Goal: Task Accomplishment & Management: Manage account settings

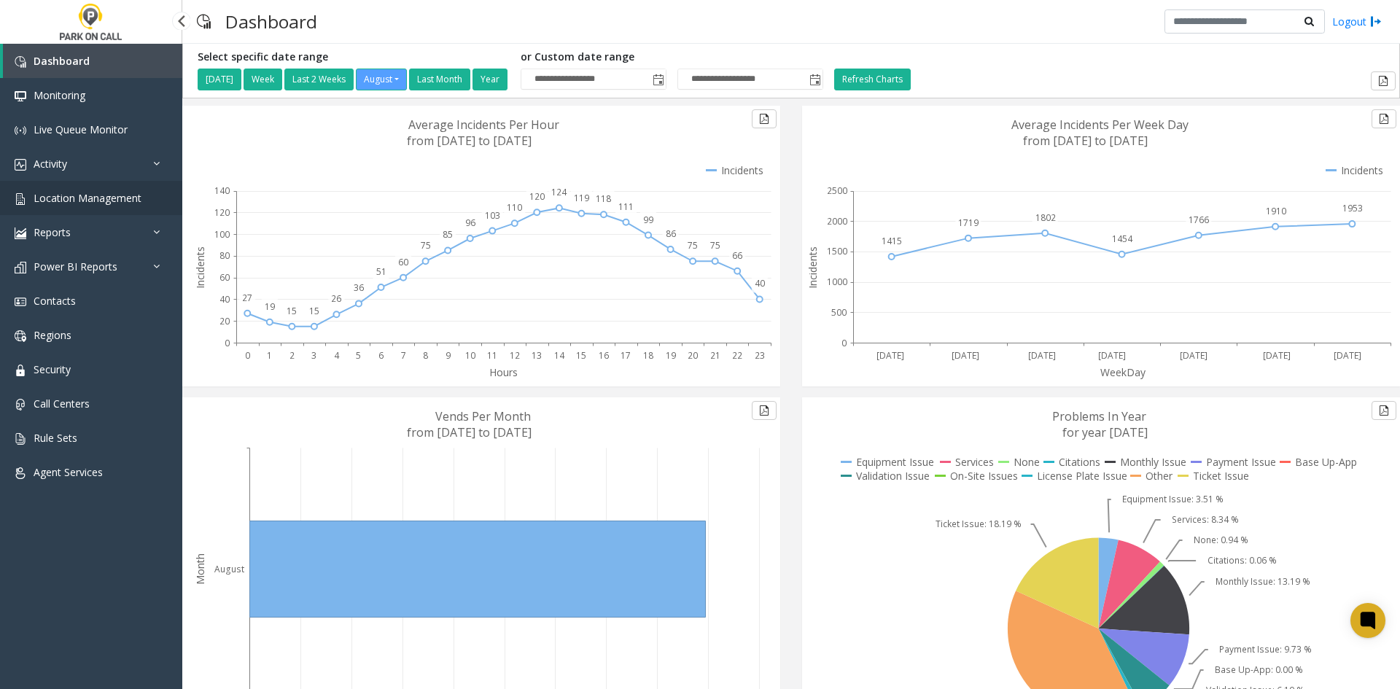
click at [106, 203] on span "Location Management" at bounding box center [88, 198] width 108 height 14
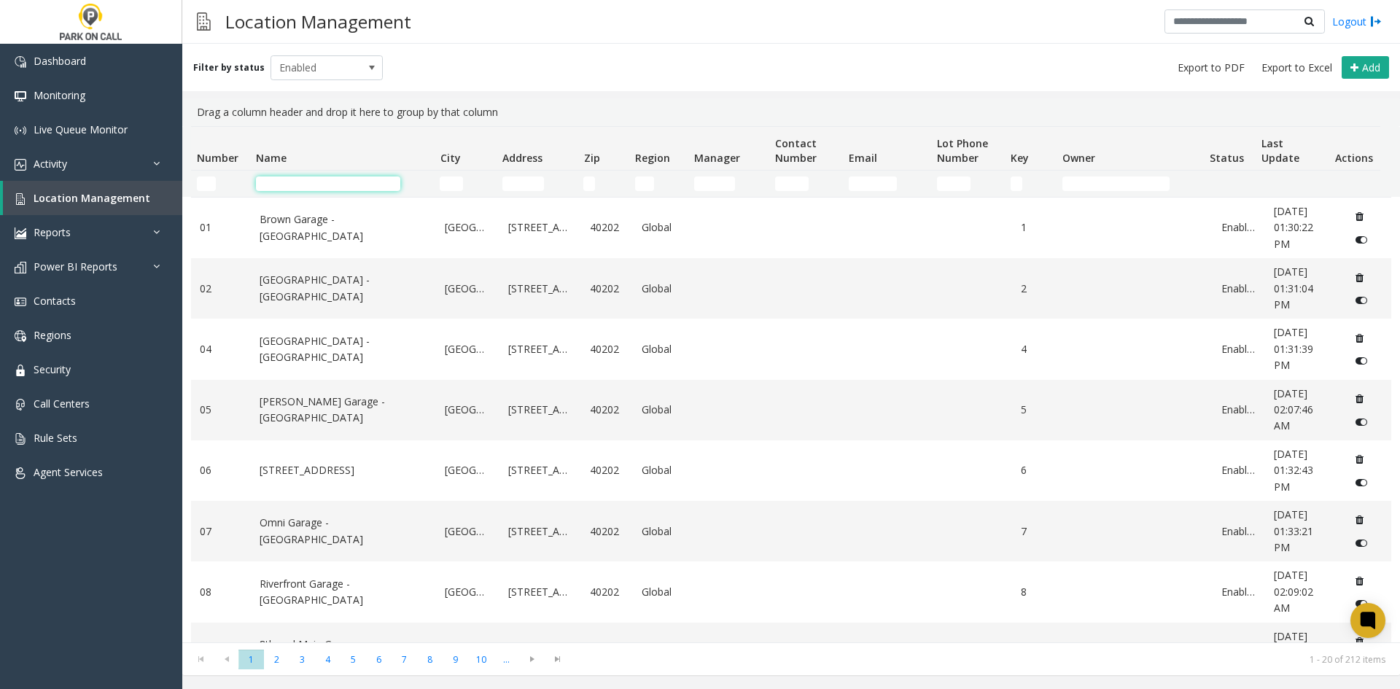
click at [282, 179] on input "Name Filter" at bounding box center [328, 183] width 144 height 15
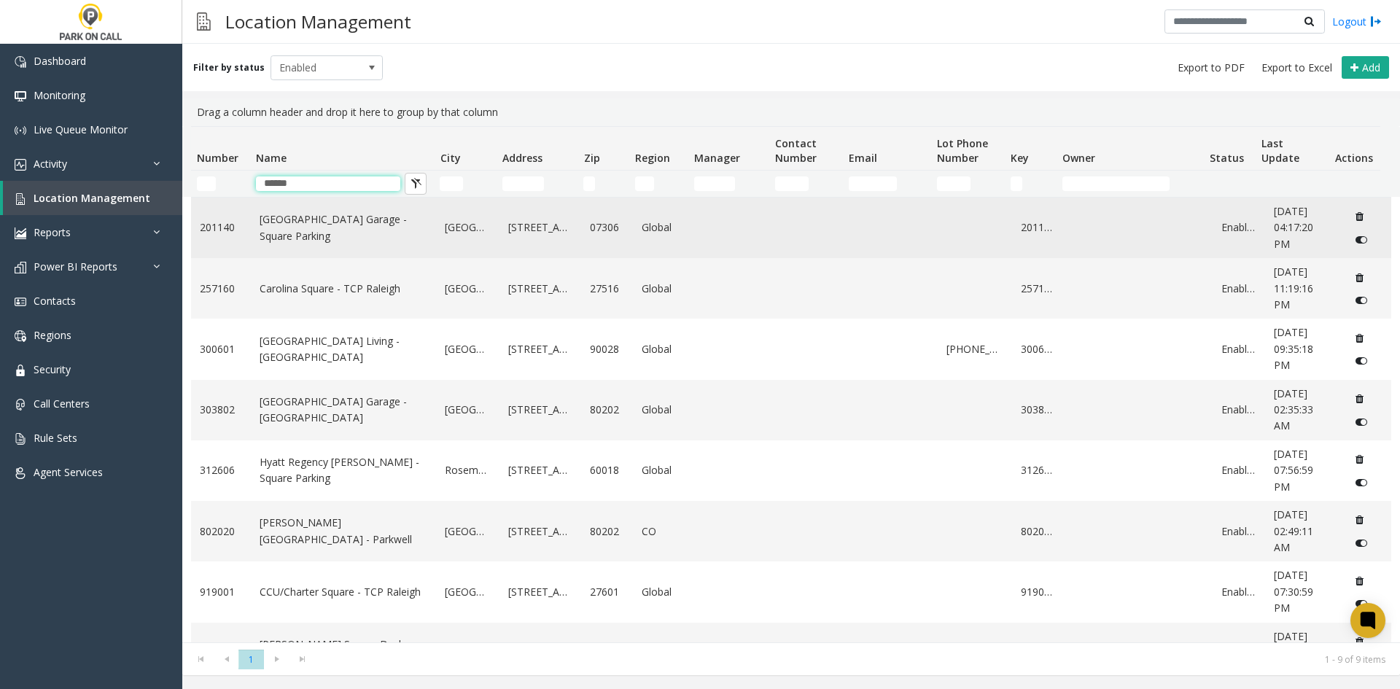
type input "******"
click at [324, 227] on link "[GEOGRAPHIC_DATA] Garage - Square Parking" at bounding box center [344, 227] width 168 height 33
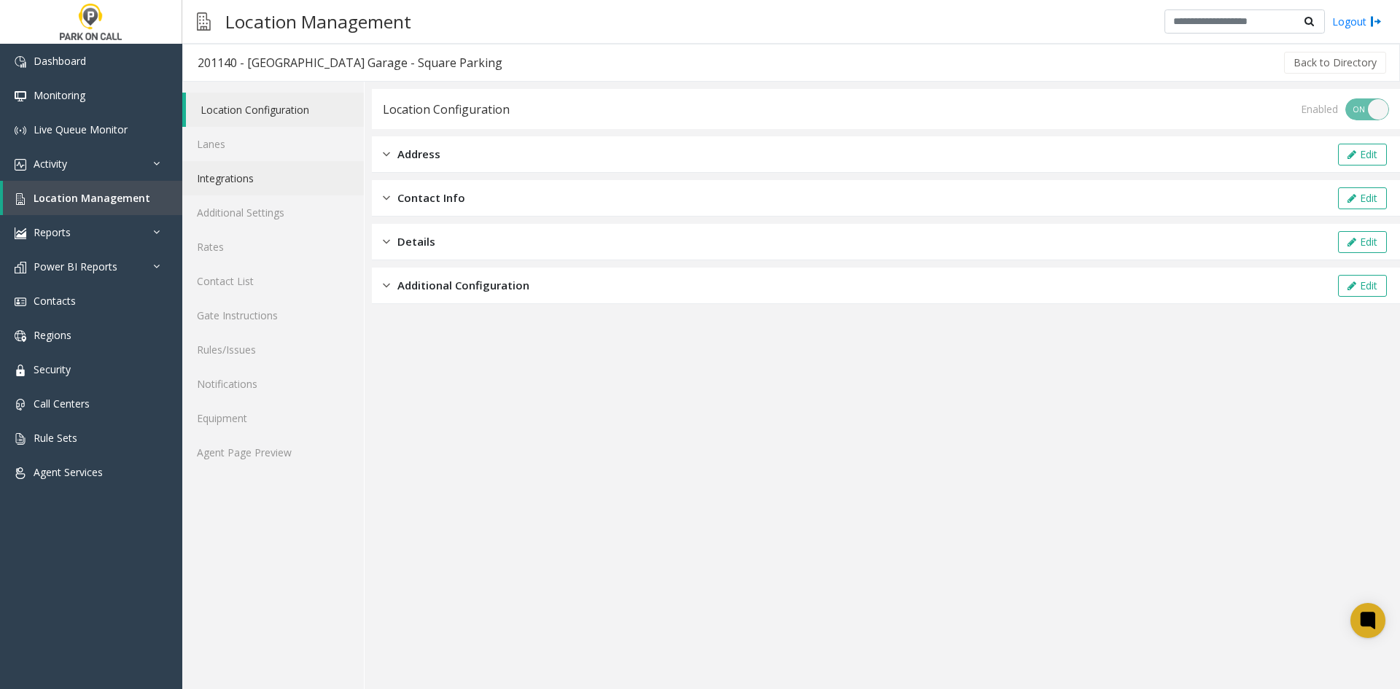
click at [228, 178] on link "Integrations" at bounding box center [273, 178] width 182 height 34
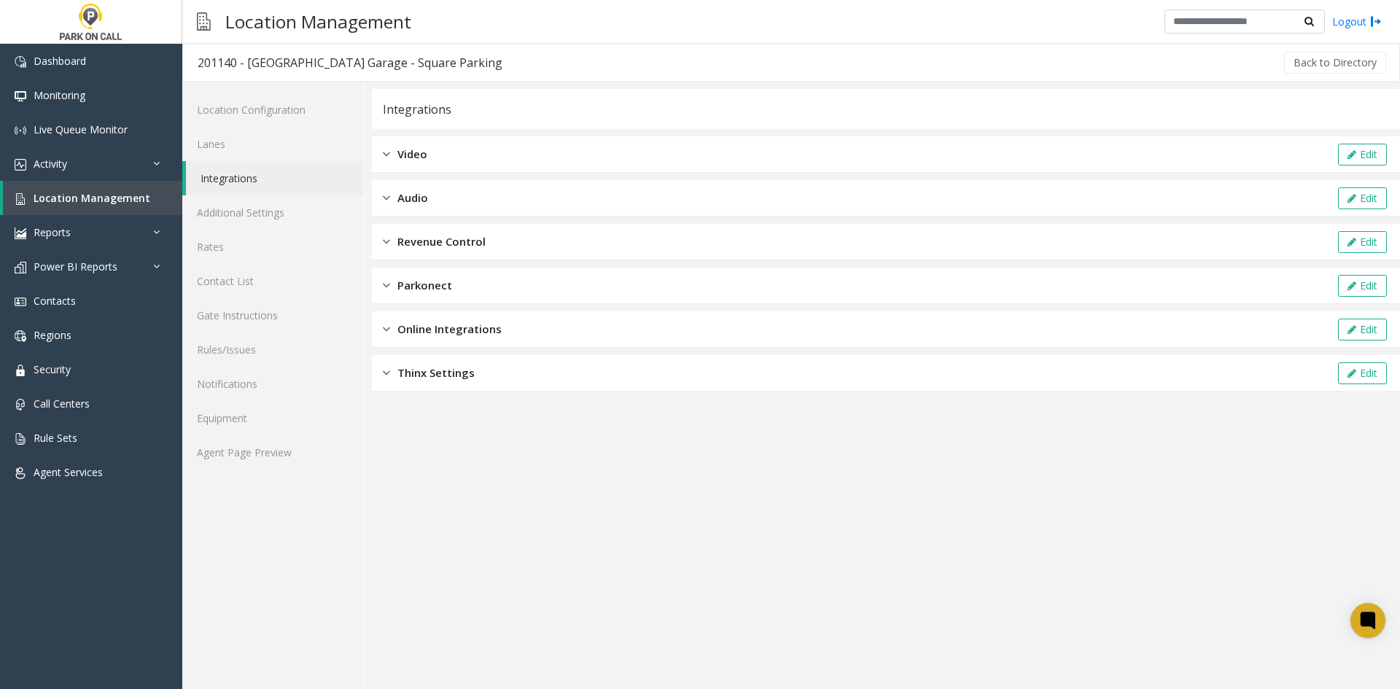
click at [391, 246] on div "Revenue Control" at bounding box center [434, 241] width 103 height 17
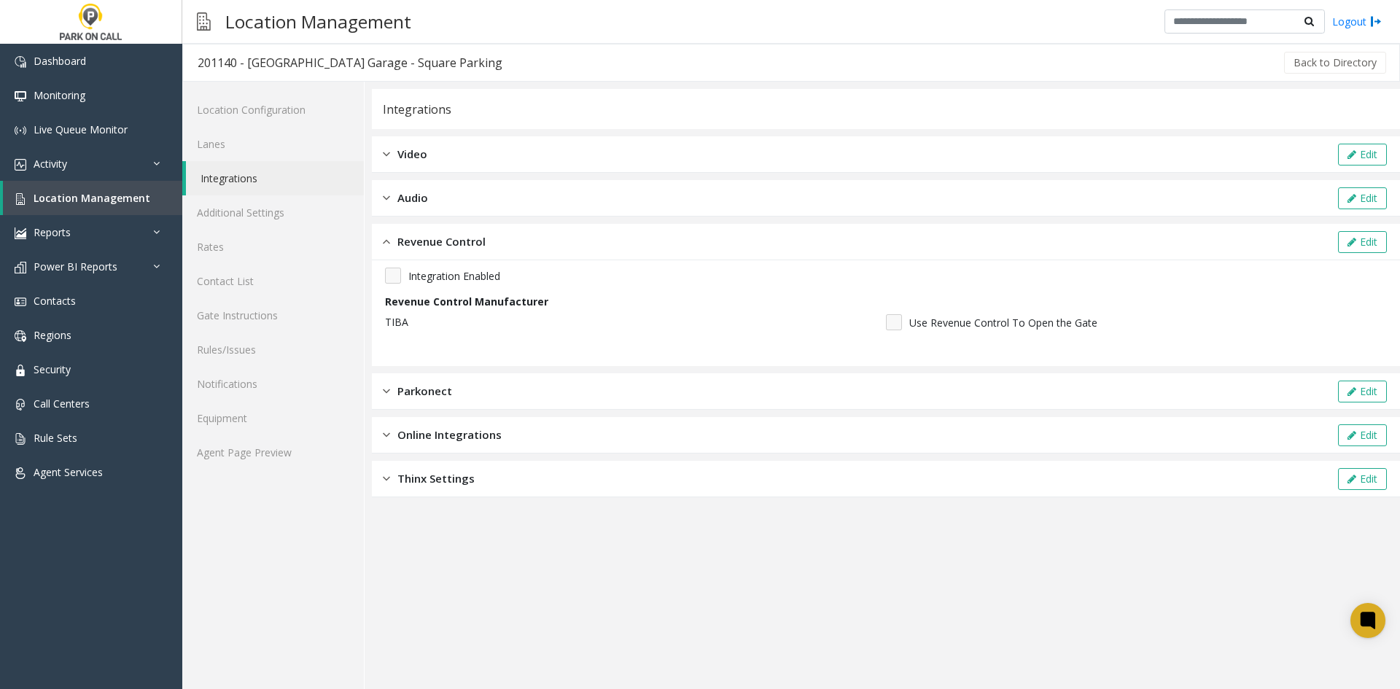
click at [391, 246] on div "Revenue Control" at bounding box center [434, 241] width 103 height 17
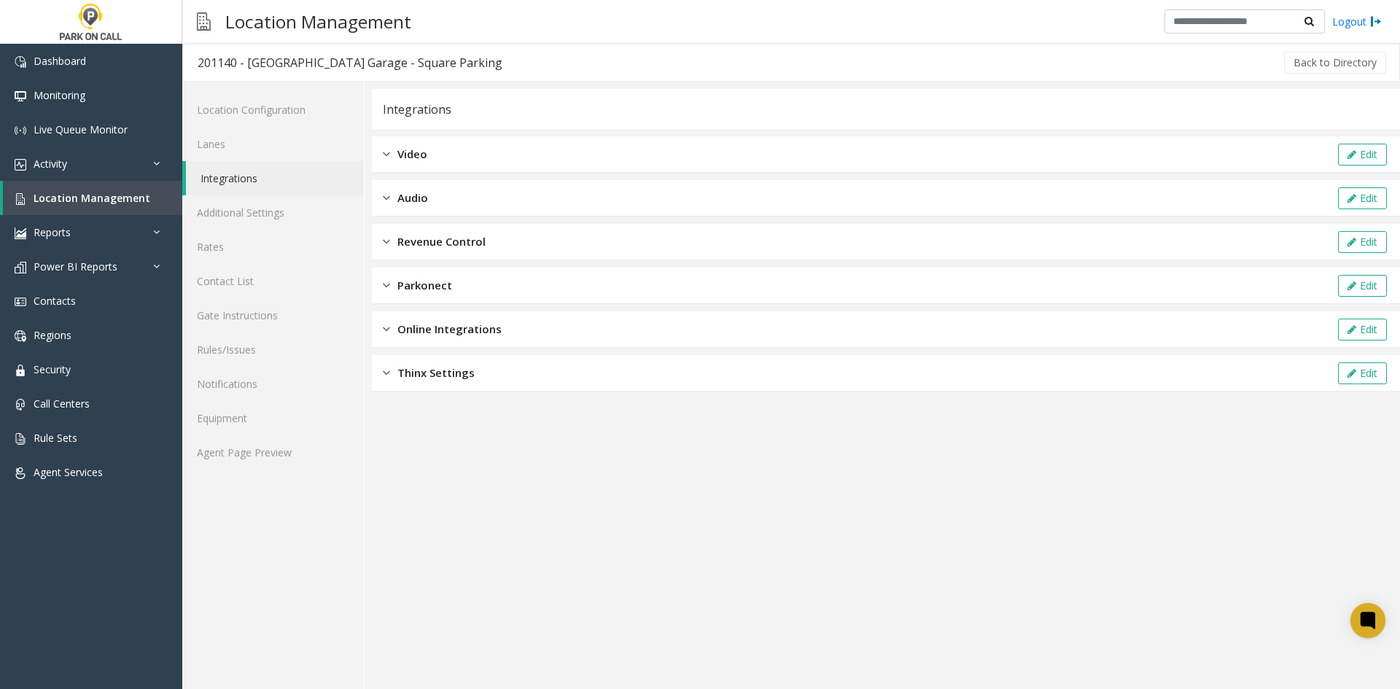
click at [392, 290] on div "Parkonect" at bounding box center [417, 285] width 69 height 17
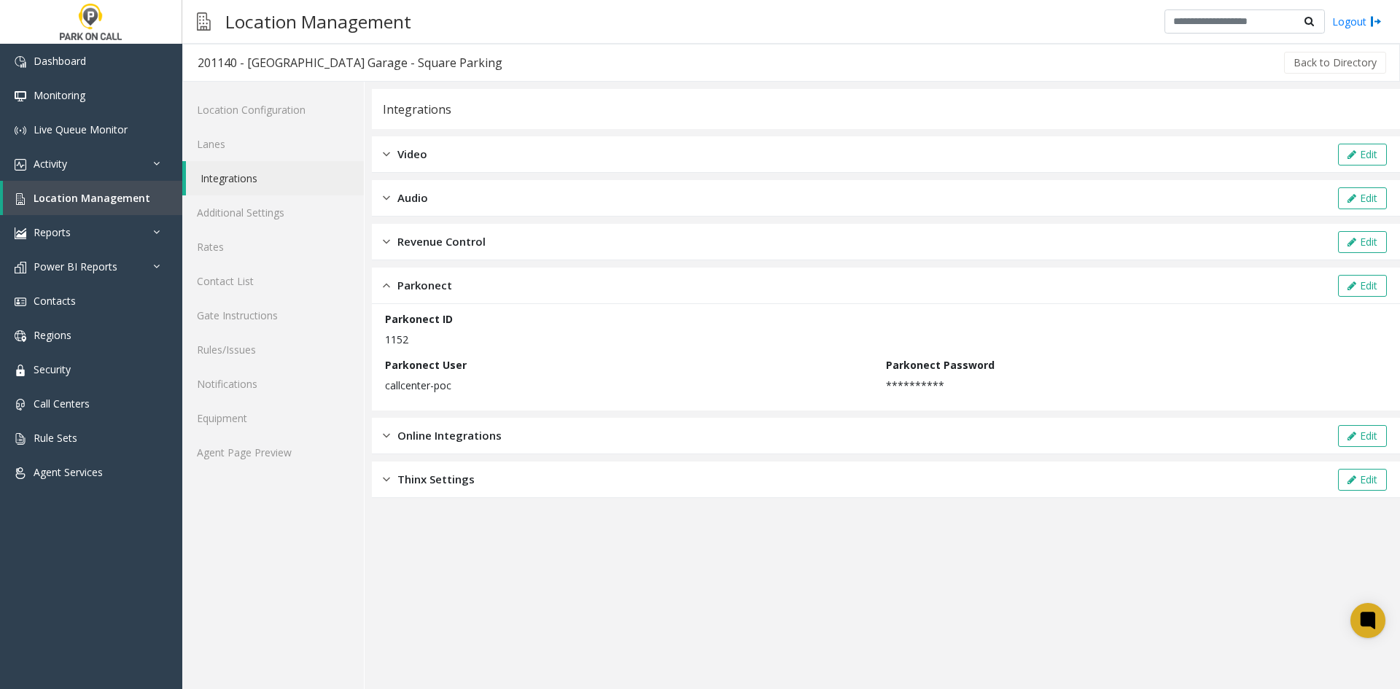
click at [390, 289] on div "Parkonect" at bounding box center [417, 285] width 69 height 17
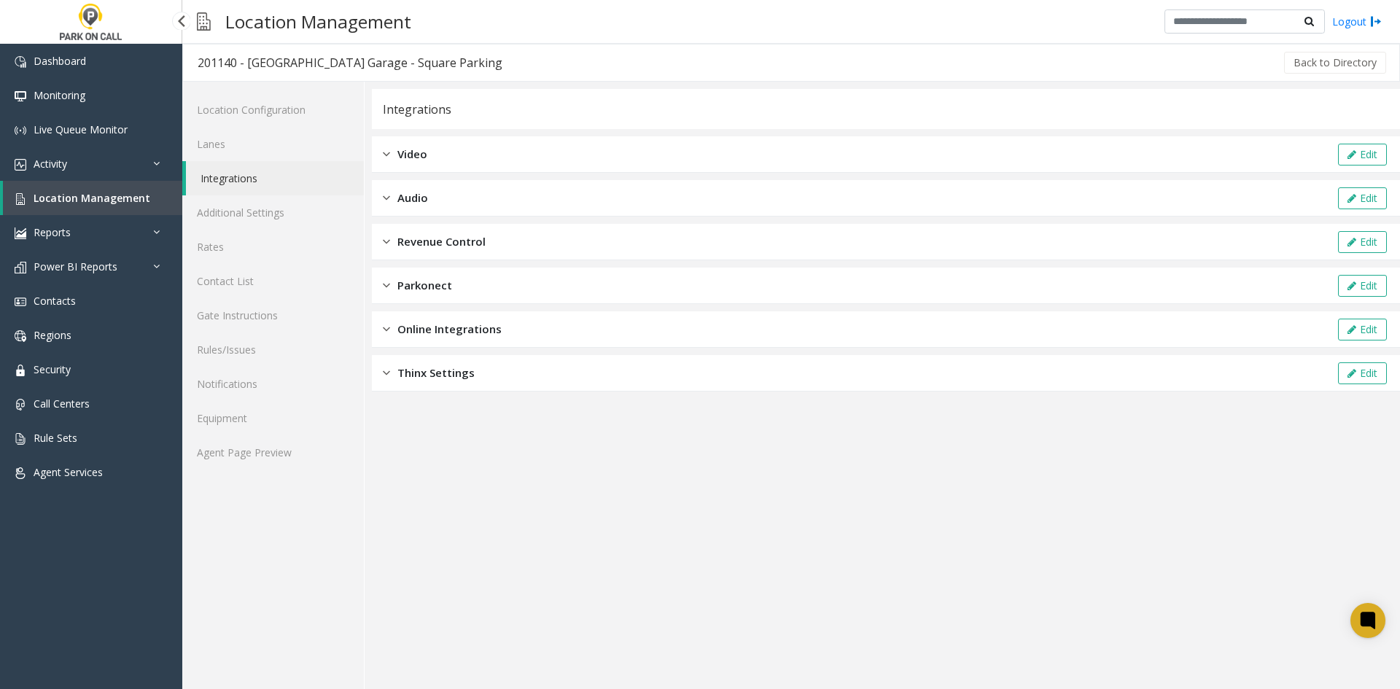
click at [80, 204] on span "Location Management" at bounding box center [92, 198] width 117 height 14
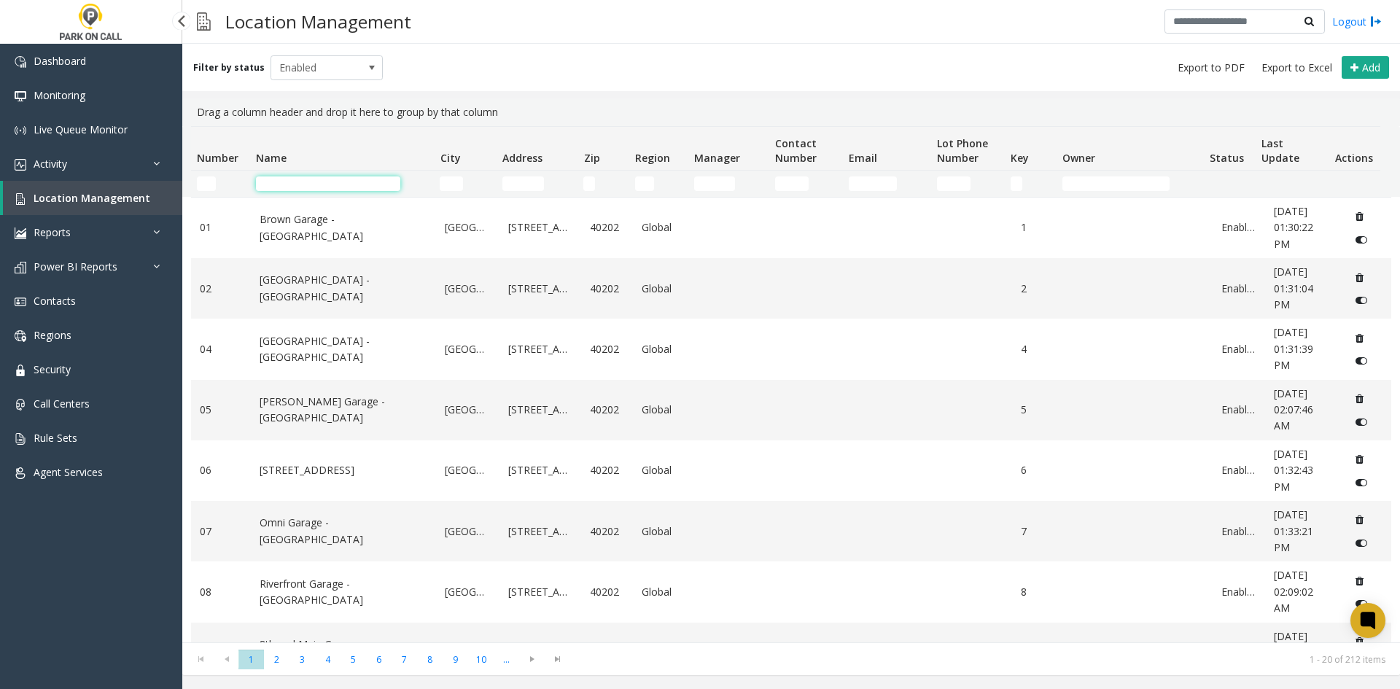
click at [303, 184] on input "Name Filter" at bounding box center [328, 183] width 144 height 15
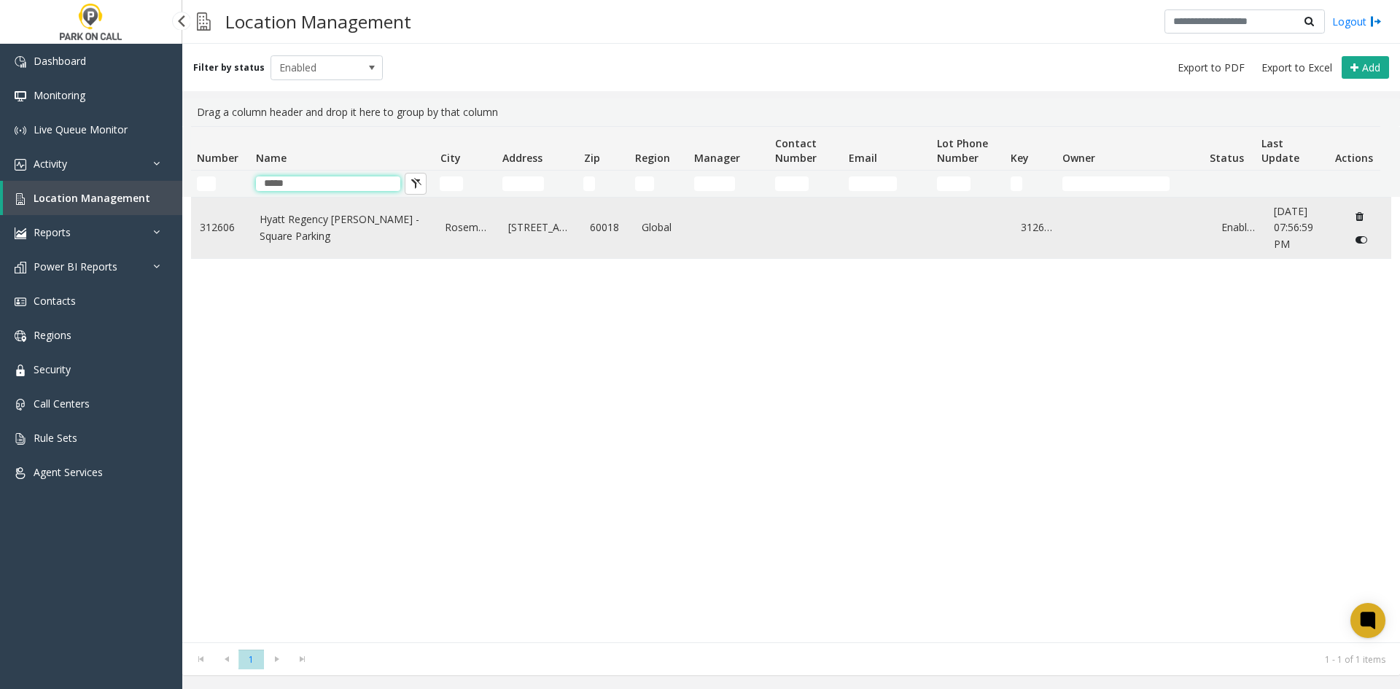
type input "*****"
click at [294, 230] on link "Hyatt Regency [PERSON_NAME] - Square Parking" at bounding box center [344, 227] width 168 height 33
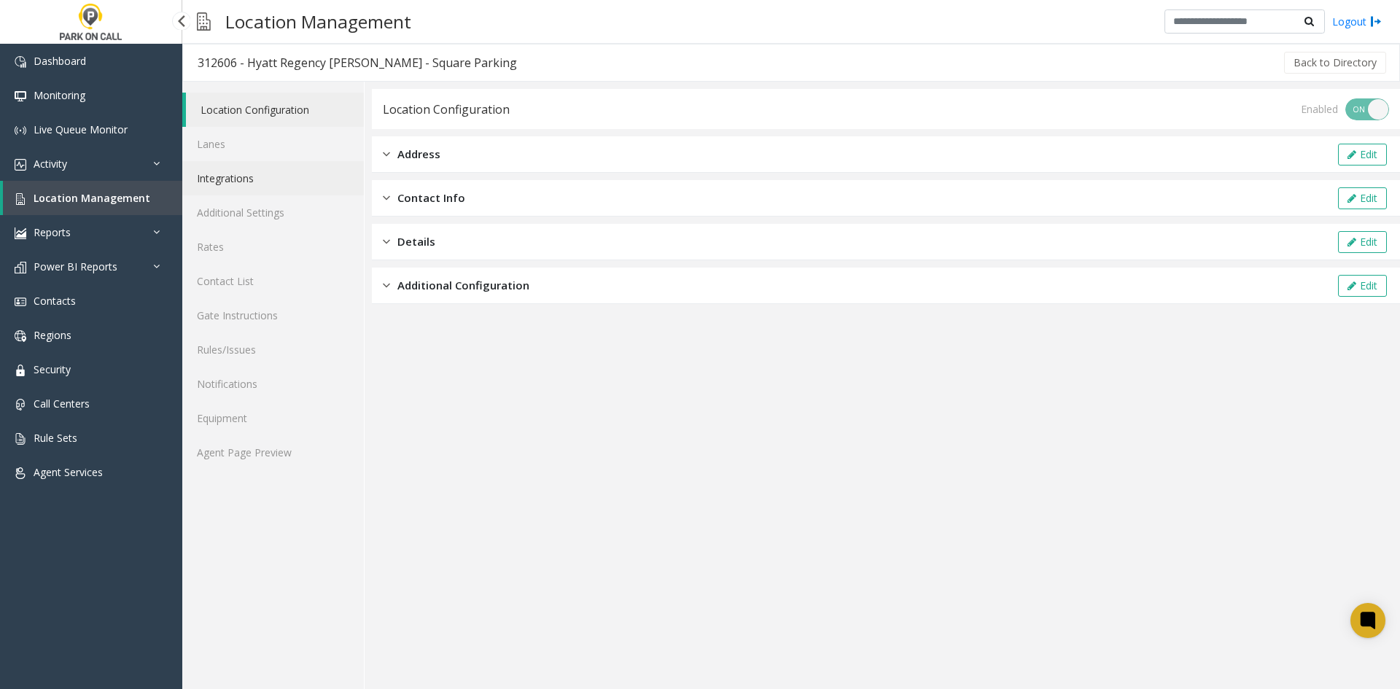
click at [240, 182] on link "Integrations" at bounding box center [273, 178] width 182 height 34
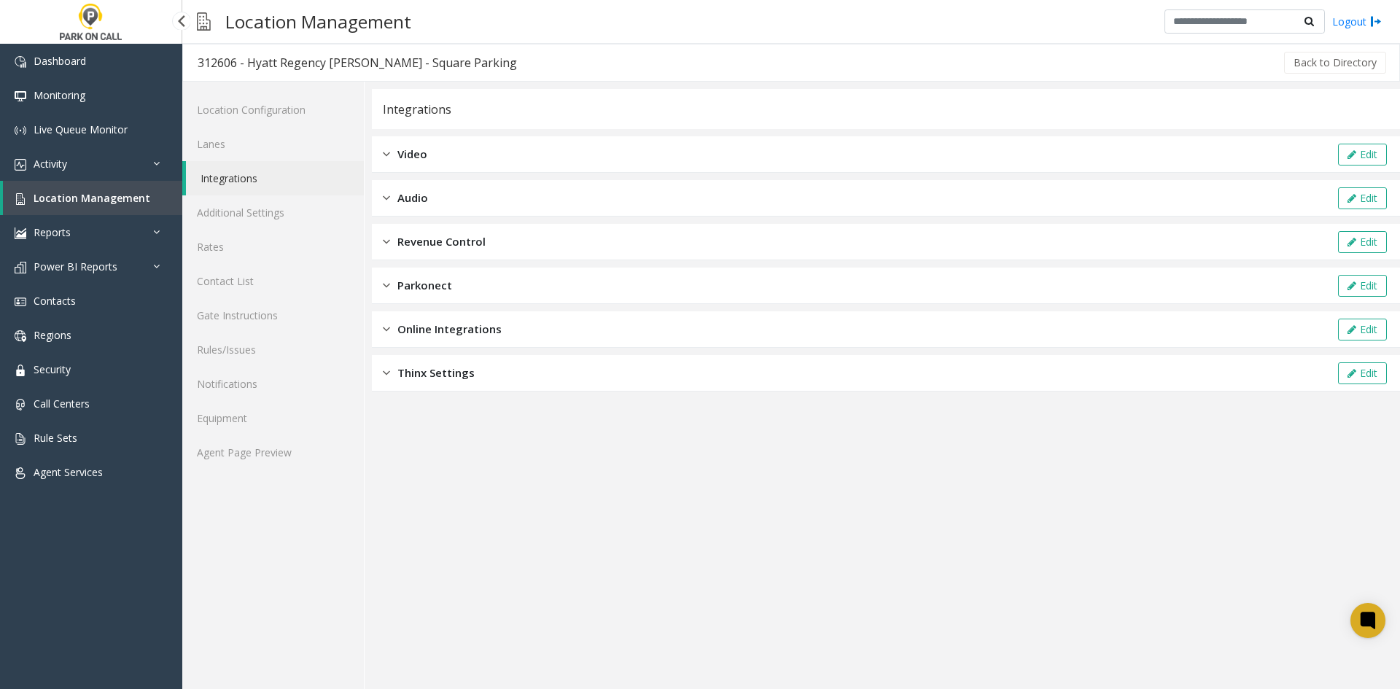
click at [385, 335] on img at bounding box center [386, 329] width 7 height 17
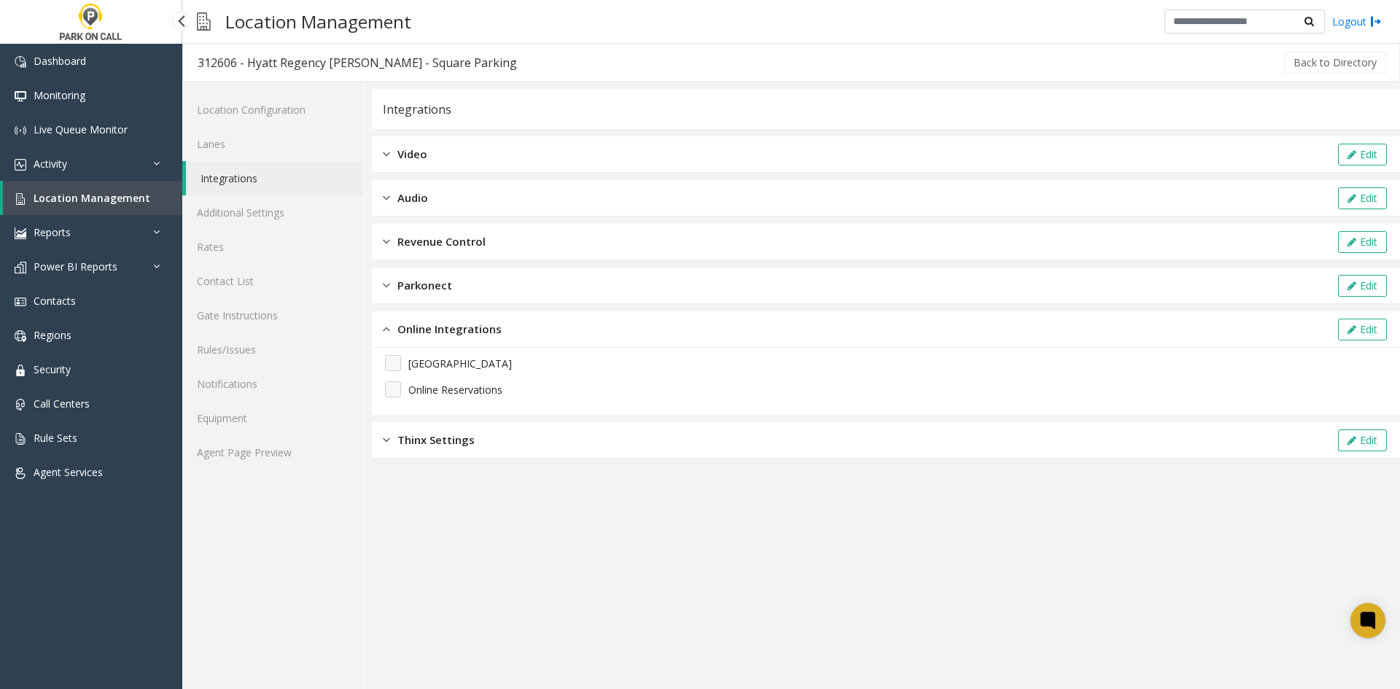
click at [388, 441] on img at bounding box center [386, 440] width 7 height 17
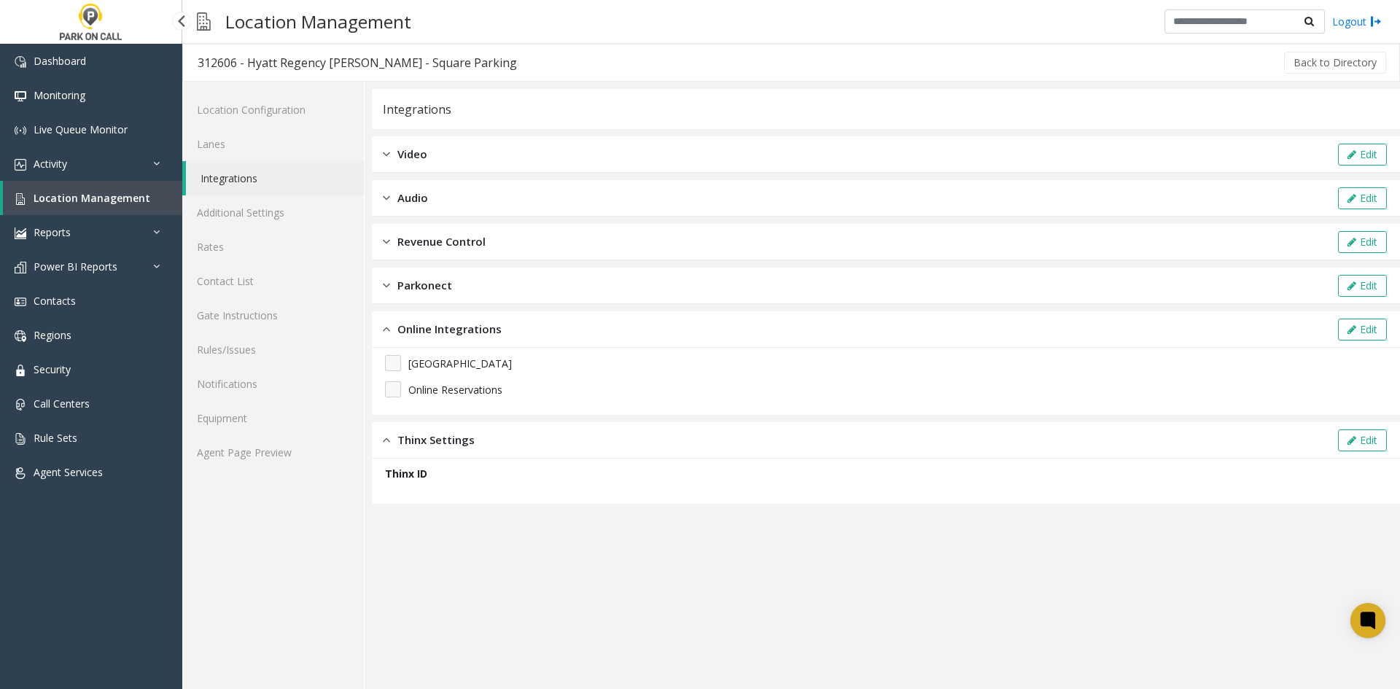
click at [386, 441] on img at bounding box center [386, 440] width 7 height 17
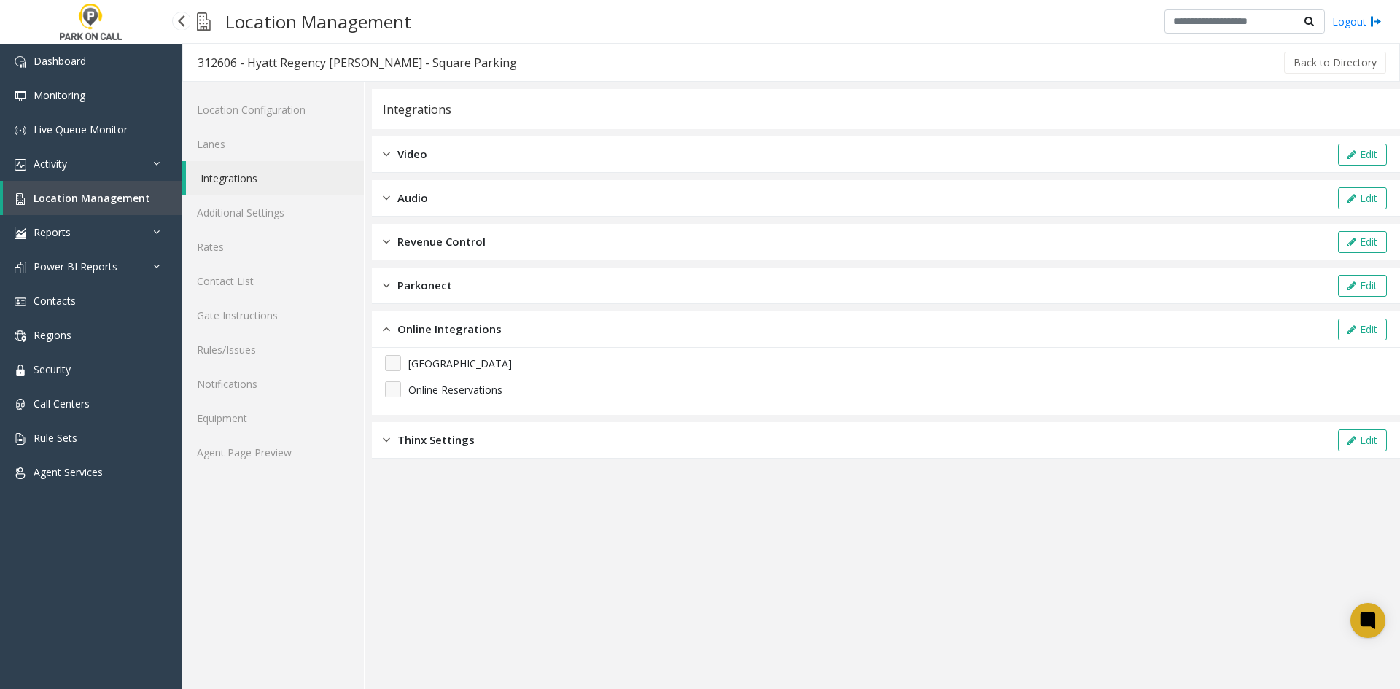
click at [389, 331] on img at bounding box center [386, 329] width 7 height 17
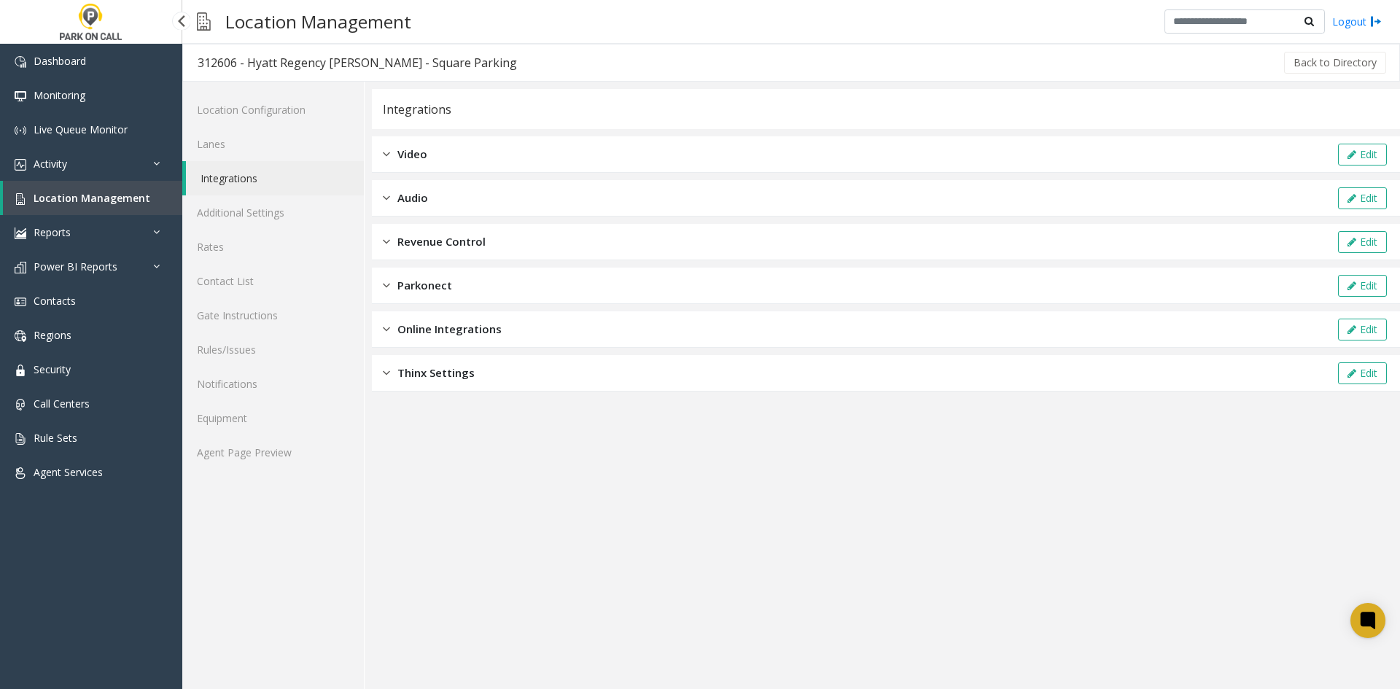
click at [409, 283] on span "Parkonect" at bounding box center [424, 285] width 55 height 17
